Goal: Task Accomplishment & Management: Use online tool/utility

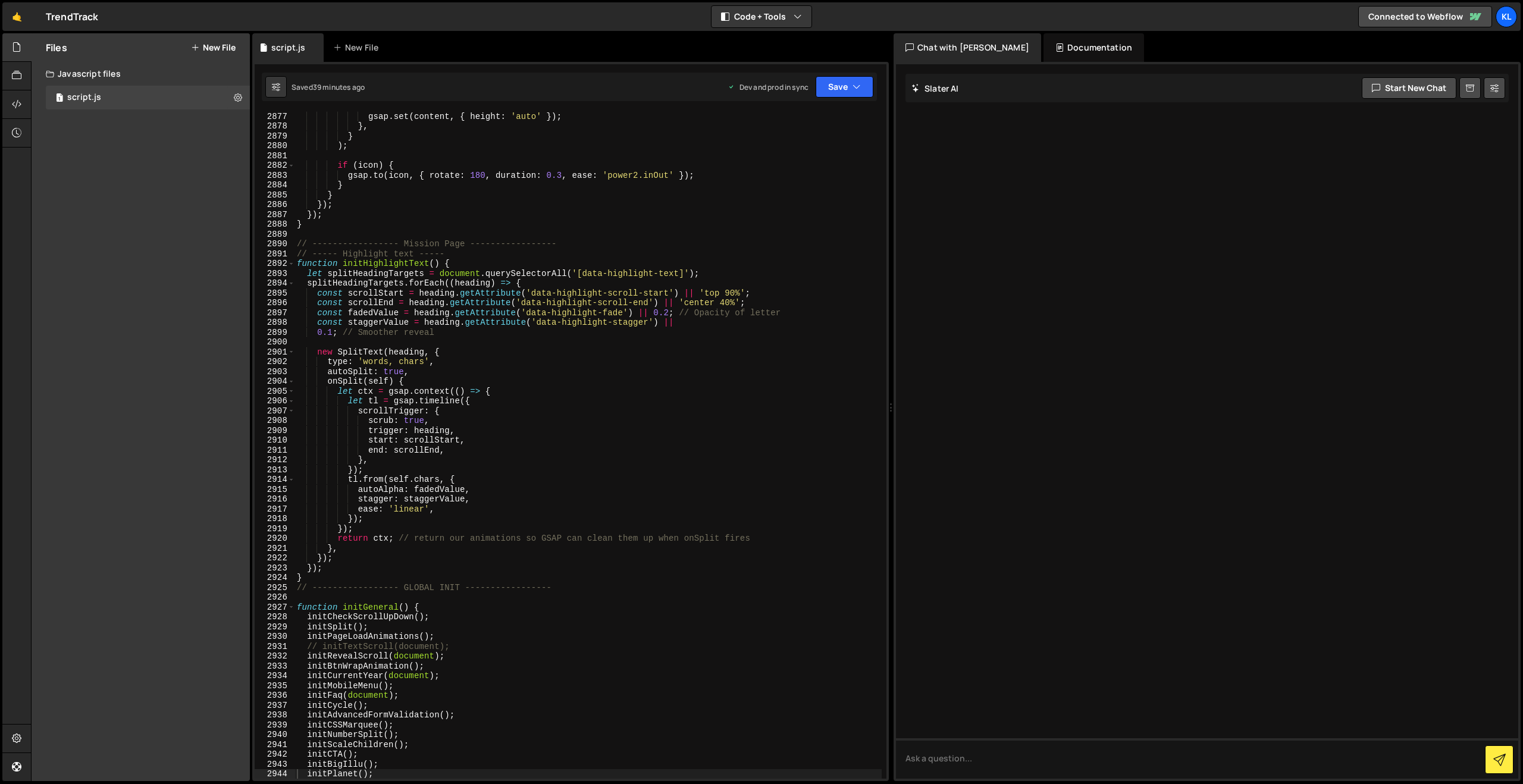
click at [15, 13] on link "🤙" at bounding box center [17, 16] width 29 height 28
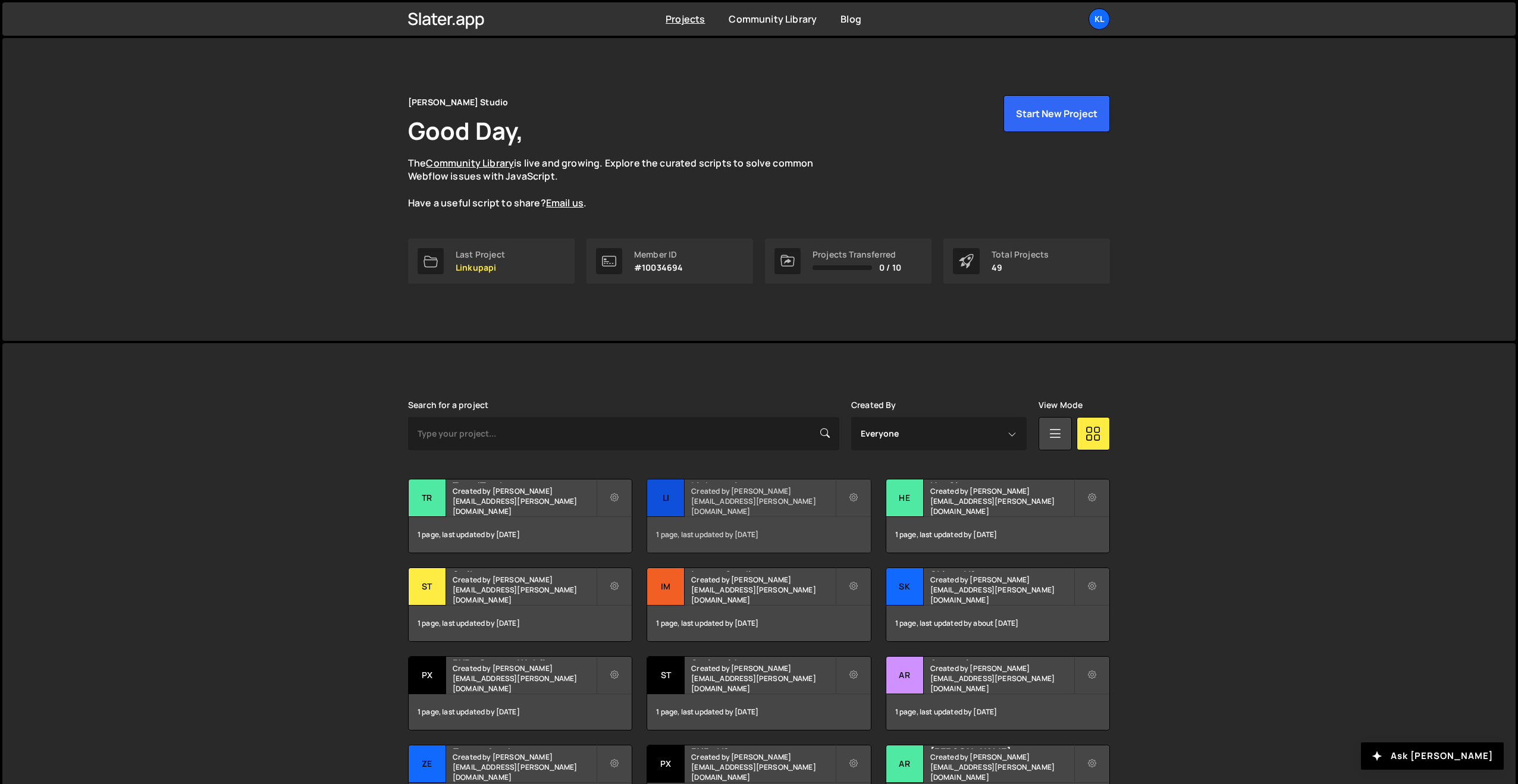
click at [762, 482] on h2 "Linkupapi" at bounding box center [762, 481] width 143 height 4
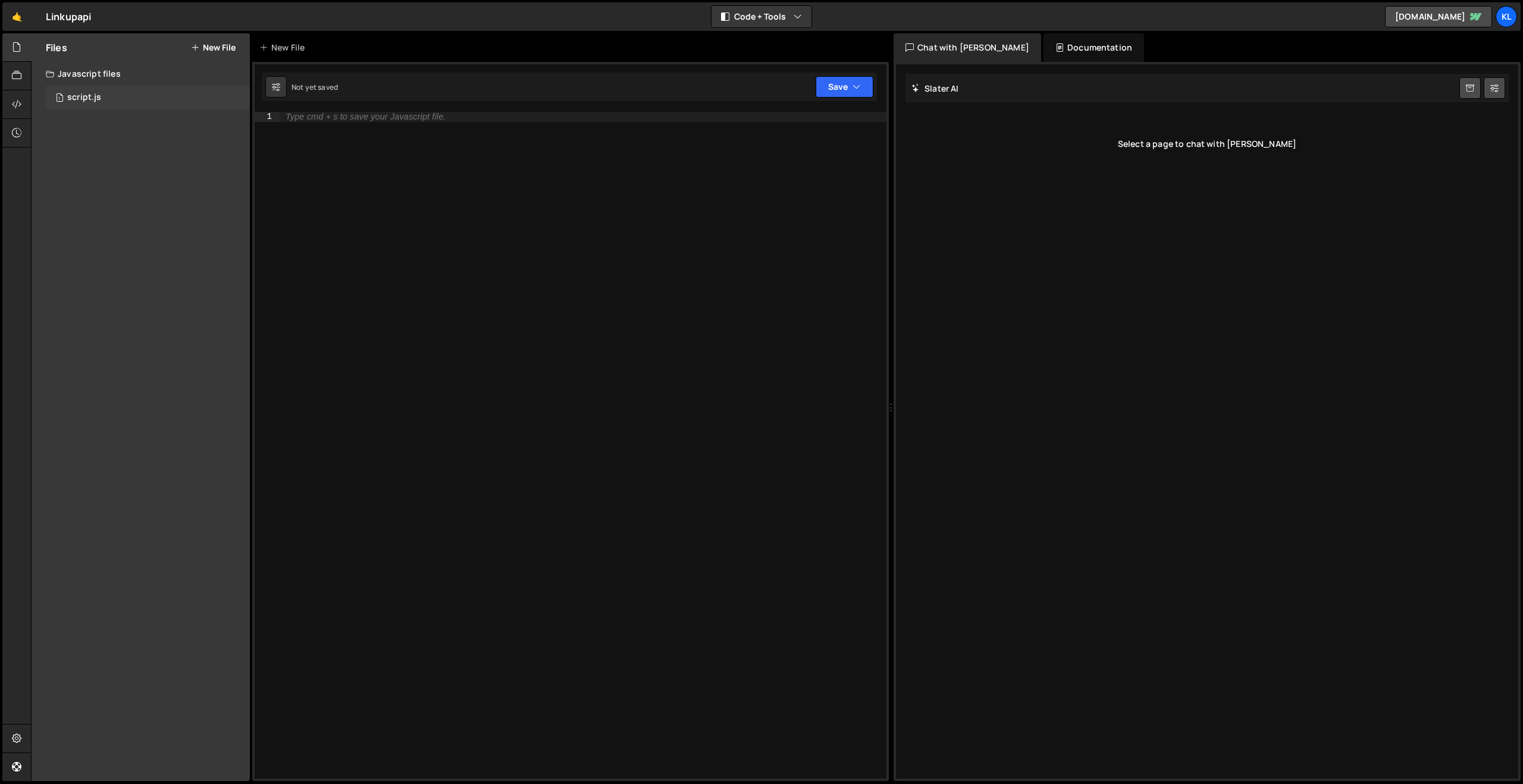
click at [131, 101] on div "1 script.js 0" at bounding box center [148, 97] width 204 height 23
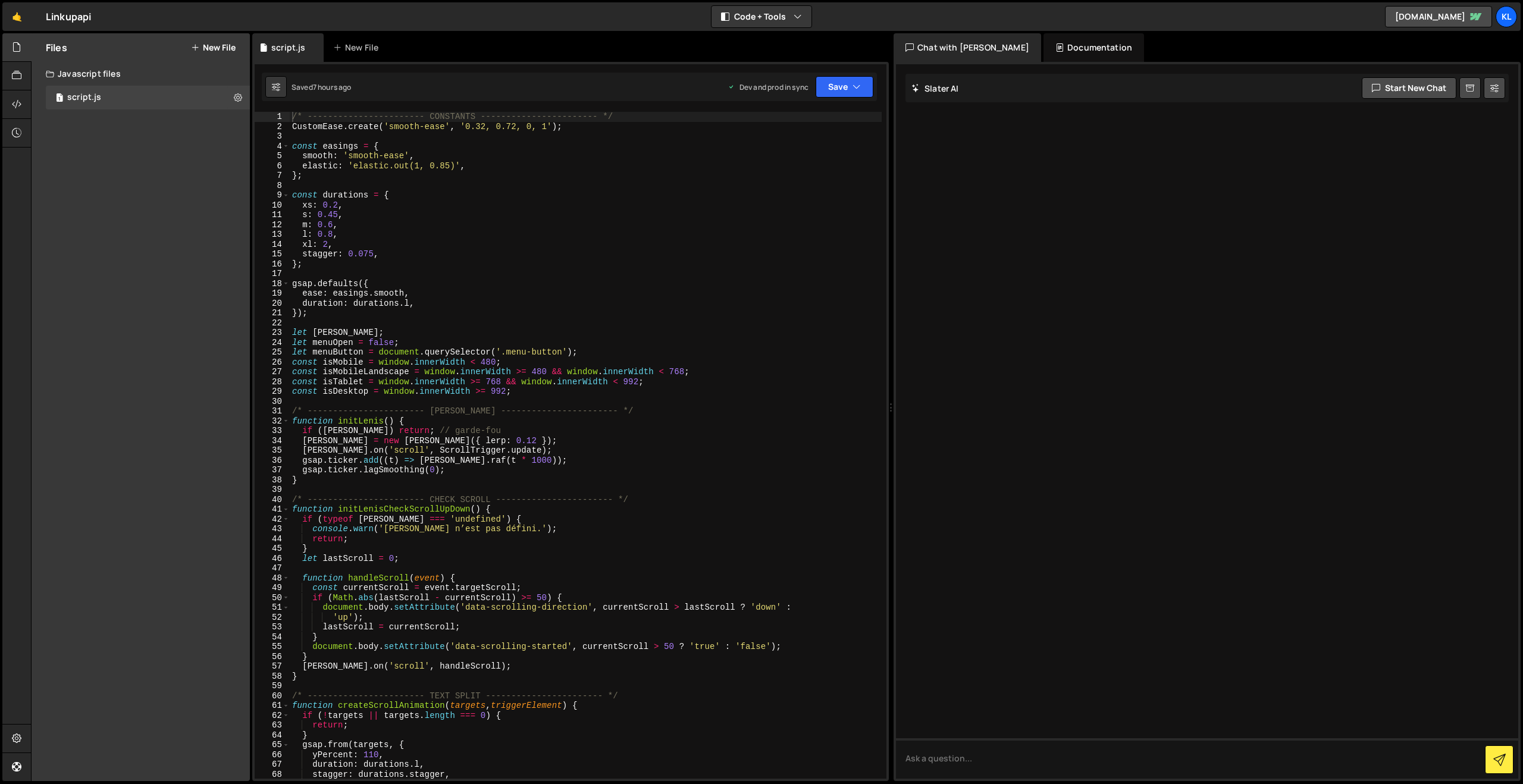
click at [504, 241] on div "/* ----------------------- CONSTANTS ----------------------- */ CustomEase . cr…" at bounding box center [586, 455] width 592 height 687
type textarea "}"
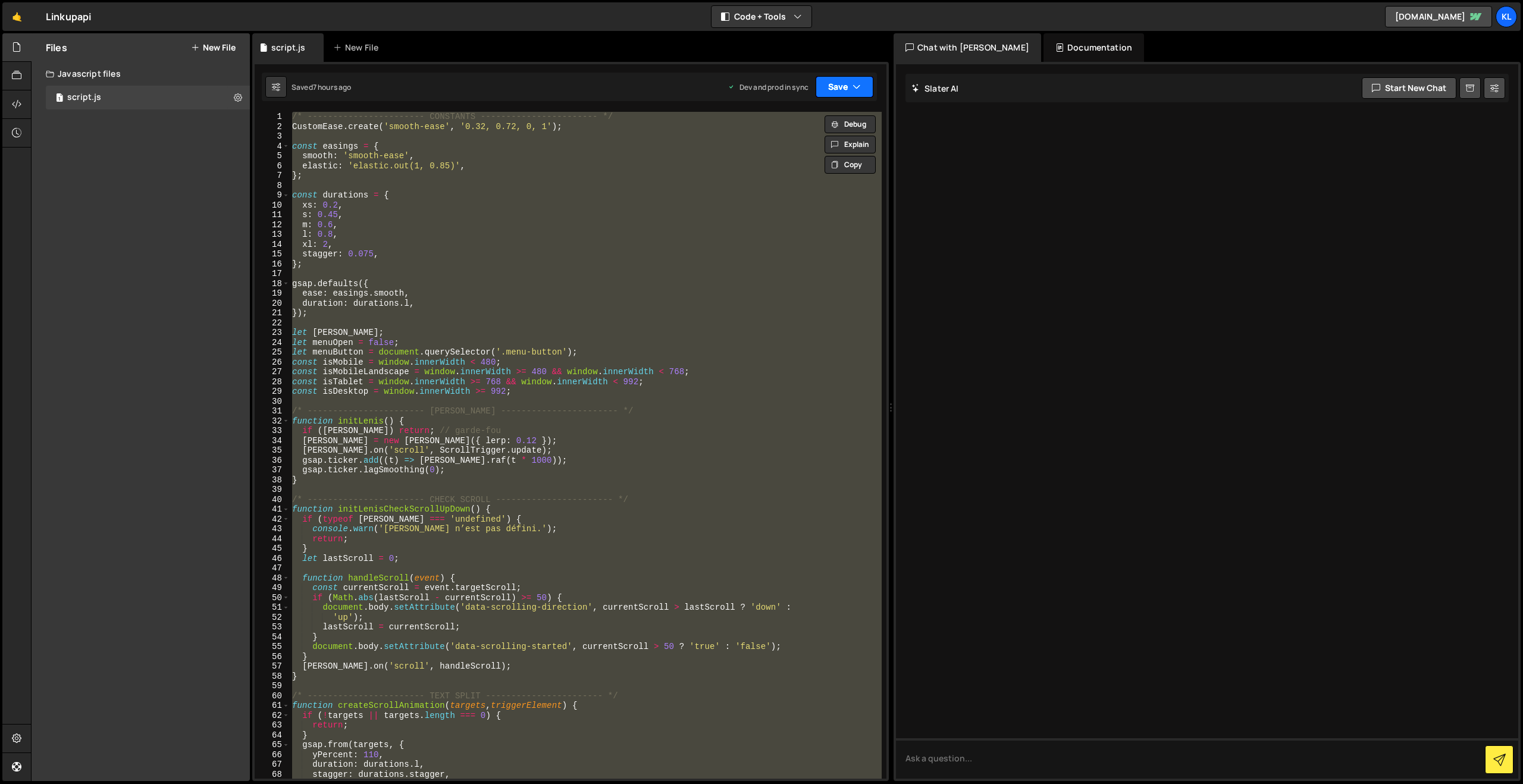
paste textarea
click at [851, 82] on button "Save" at bounding box center [844, 87] width 57 height 21
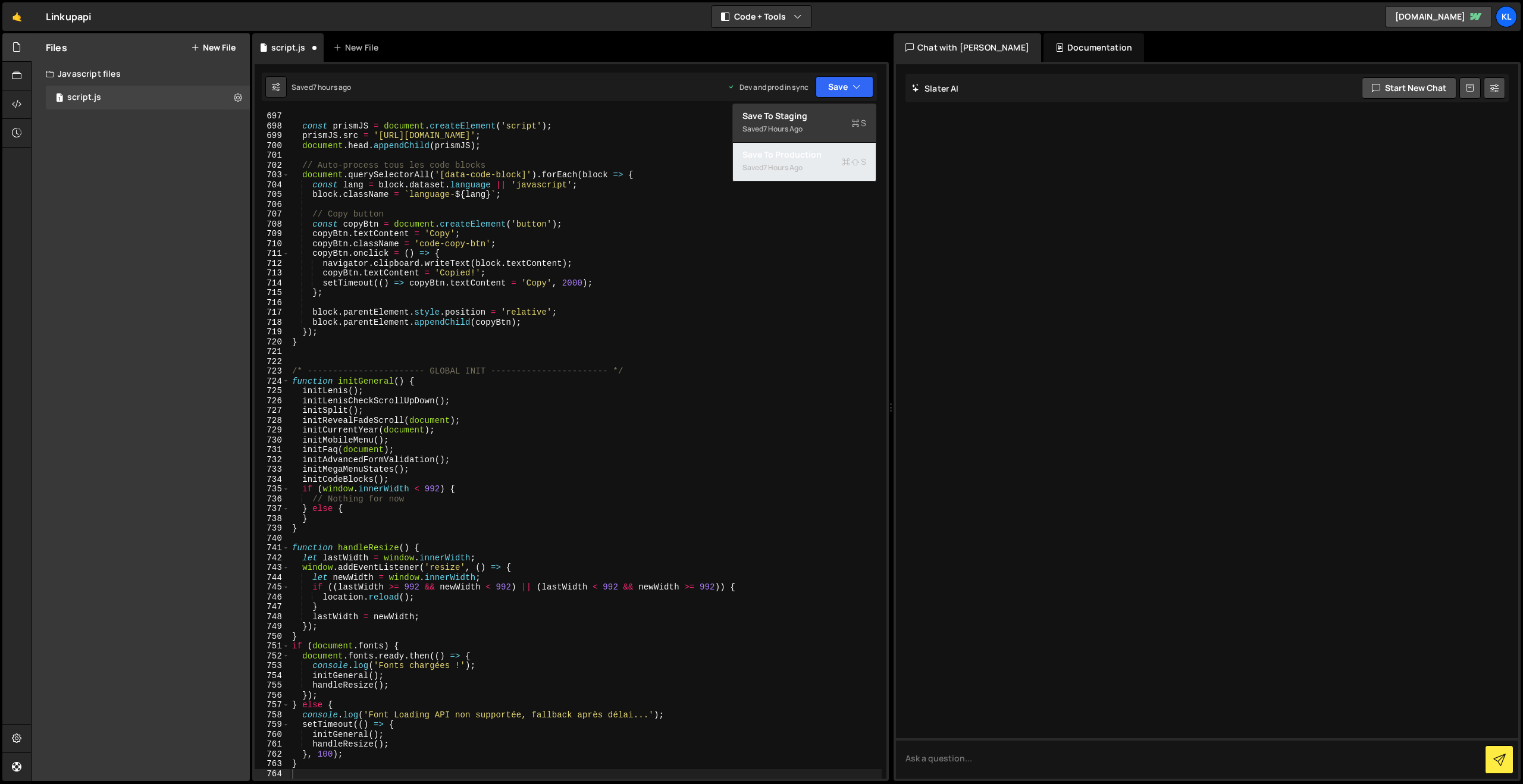
click at [787, 166] on div "7 hours ago" at bounding box center [782, 167] width 39 height 10
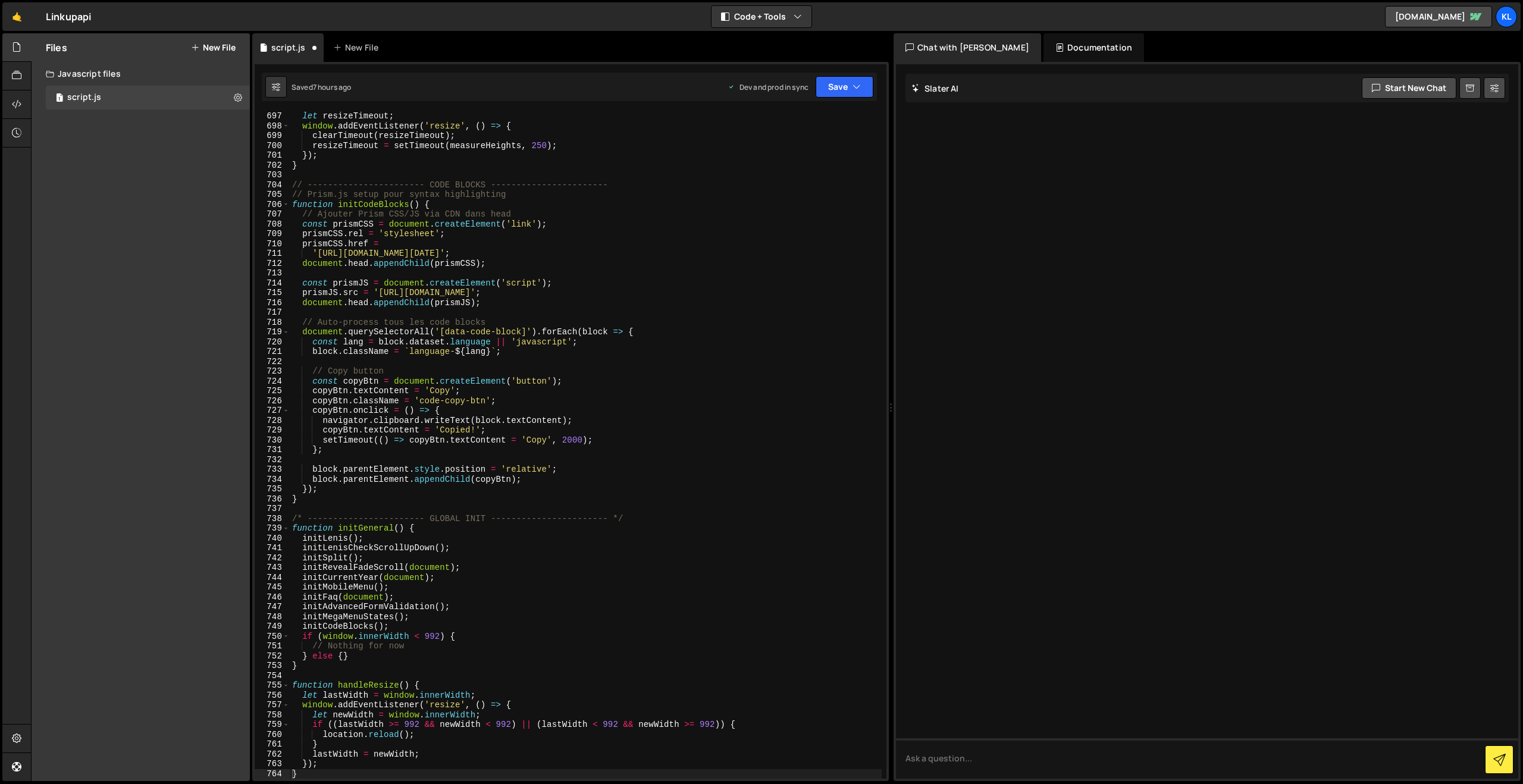
scroll to position [6830, 0]
